Goal: Transaction & Acquisition: Book appointment/travel/reservation

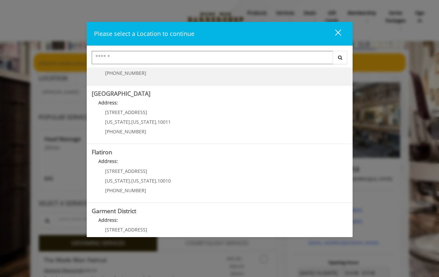
scroll to position [127, 0]
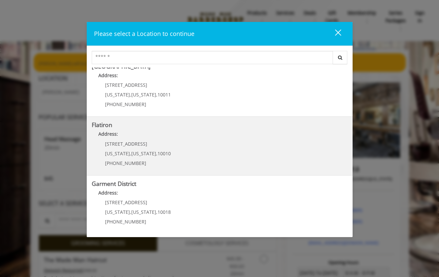
click at [200, 144] on "Flatiron Address: 10 E 23rd St New York , New York , 10010 (917) 475-1765" at bounding box center [220, 146] width 256 height 48
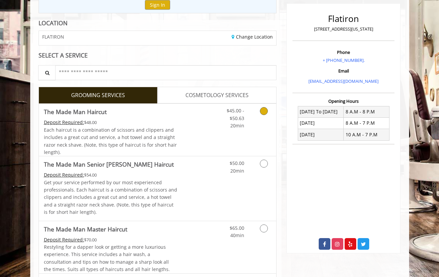
click at [170, 137] on div "Each haircut is a combination of scissors and clippers and includes a great cut…" at bounding box center [111, 141] width 134 height 30
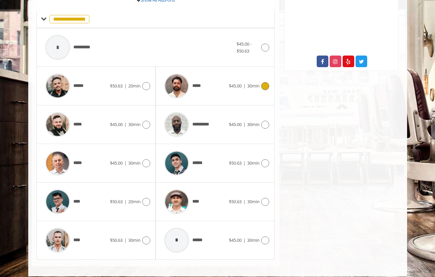
scroll to position [267, 0]
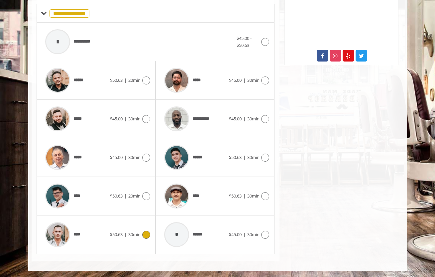
click at [96, 233] on div "****" at bounding box center [76, 235] width 68 height 32
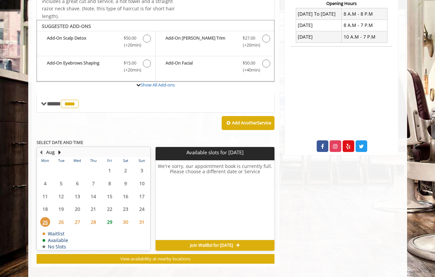
scroll to position [183, 0]
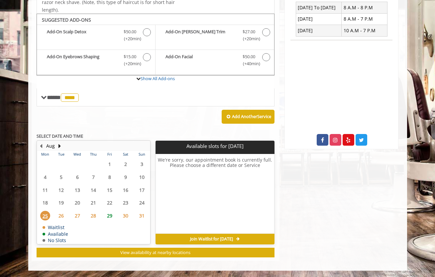
click at [110, 214] on span "29" at bounding box center [110, 216] width 10 height 10
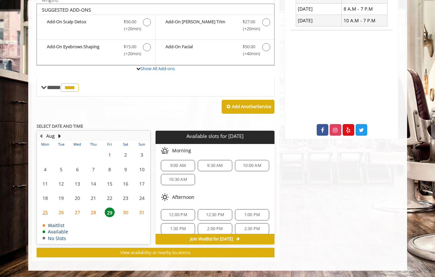
scroll to position [0, 0]
click at [186, 166] on span "9:00 AM" at bounding box center [178, 167] width 28 height 5
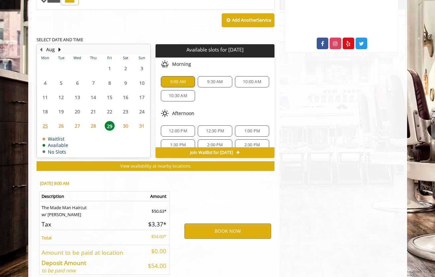
scroll to position [313, 0]
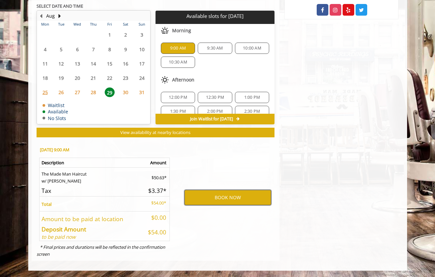
click at [206, 198] on button "BOOK NOW" at bounding box center [227, 197] width 87 height 15
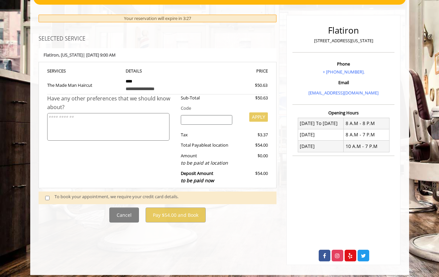
scroll to position [72, 0]
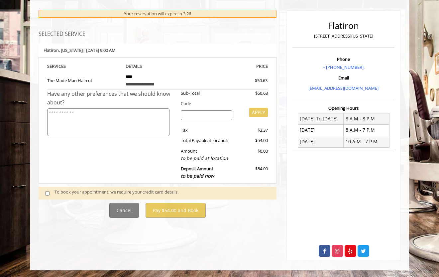
click at [114, 193] on div "To book your appointment, we require your credit card details." at bounding box center [161, 192] width 215 height 9
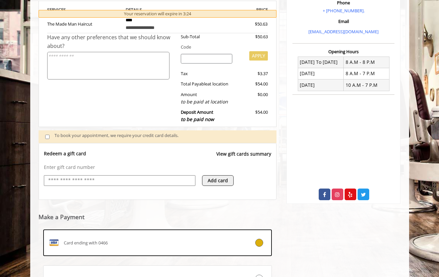
scroll to position [192, 0]
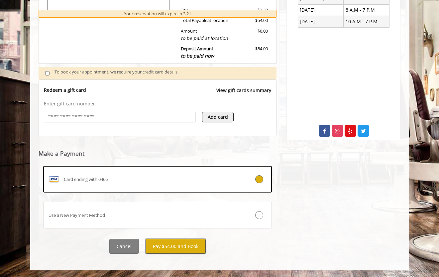
click at [180, 245] on button "Pay $54.00 and Book" at bounding box center [175, 246] width 60 height 15
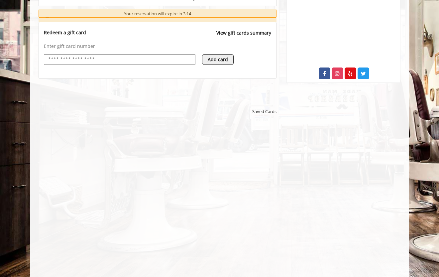
scroll to position [251, 0]
